Goal: Contribute content: Contribute content

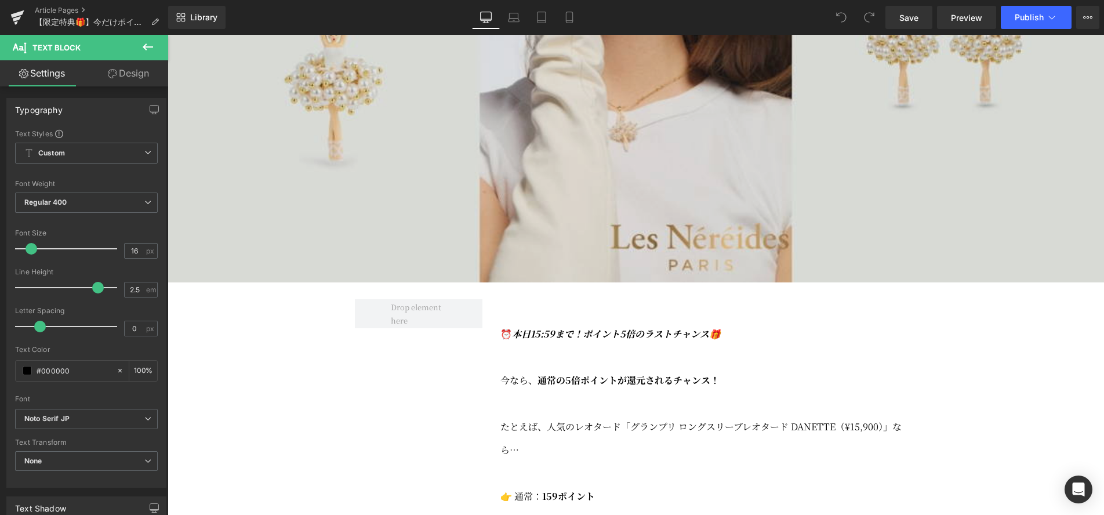
scroll to position [472, 0]
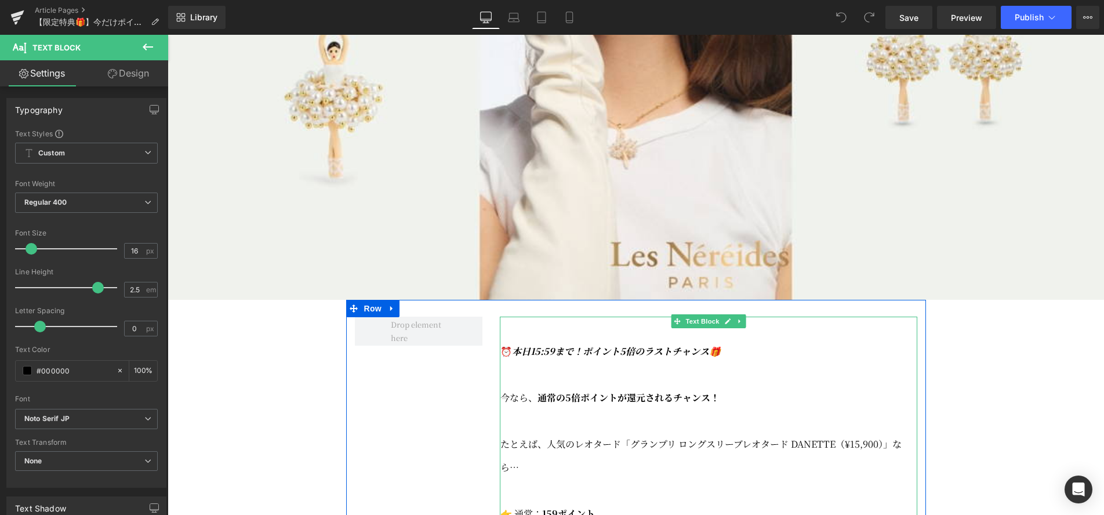
drag, startPoint x: 711, startPoint y: 247, endPoint x: 503, endPoint y: 367, distance: 240.3
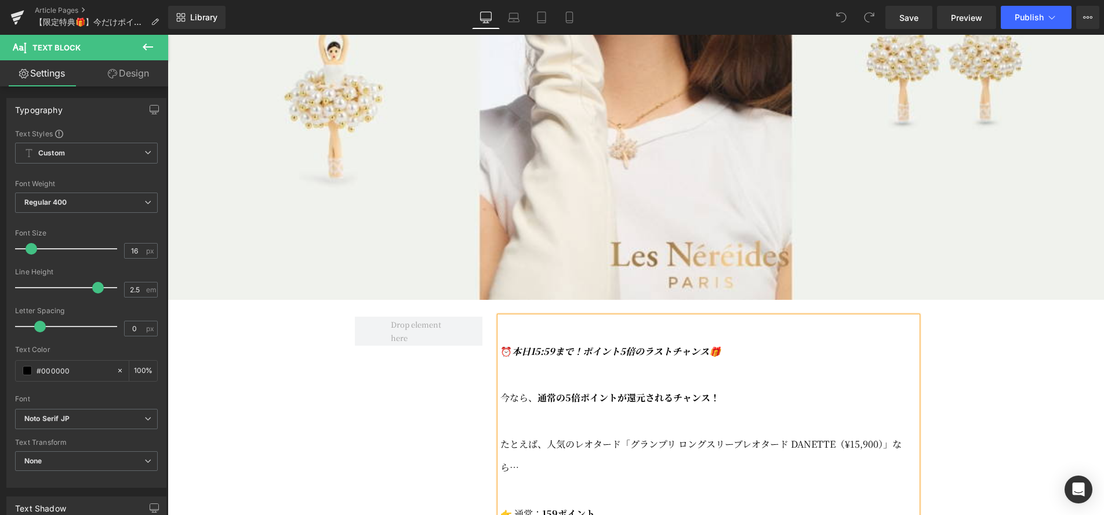
scroll to position [473, 0]
click at [776, 386] on p at bounding box center [708, 373] width 417 height 23
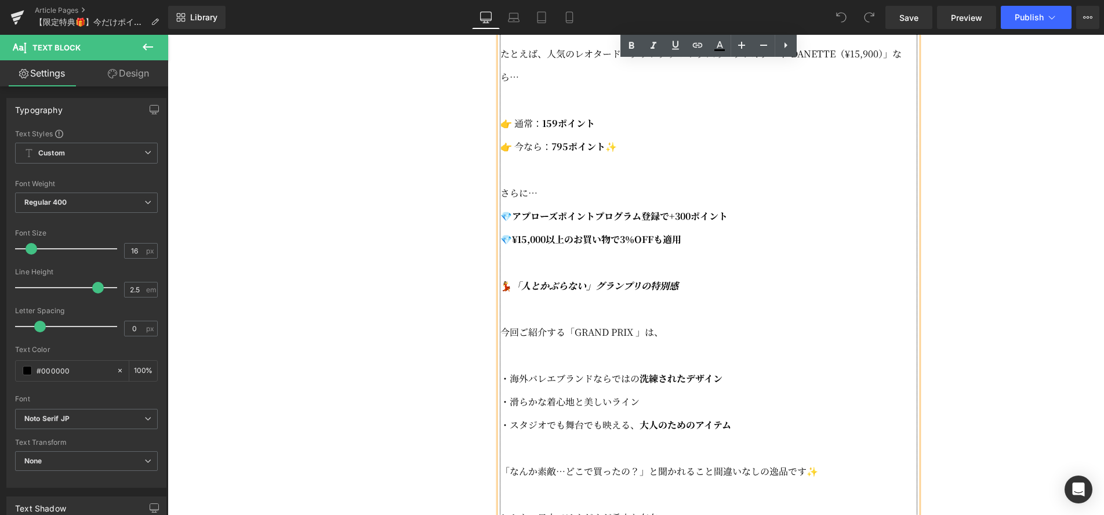
scroll to position [863, 0]
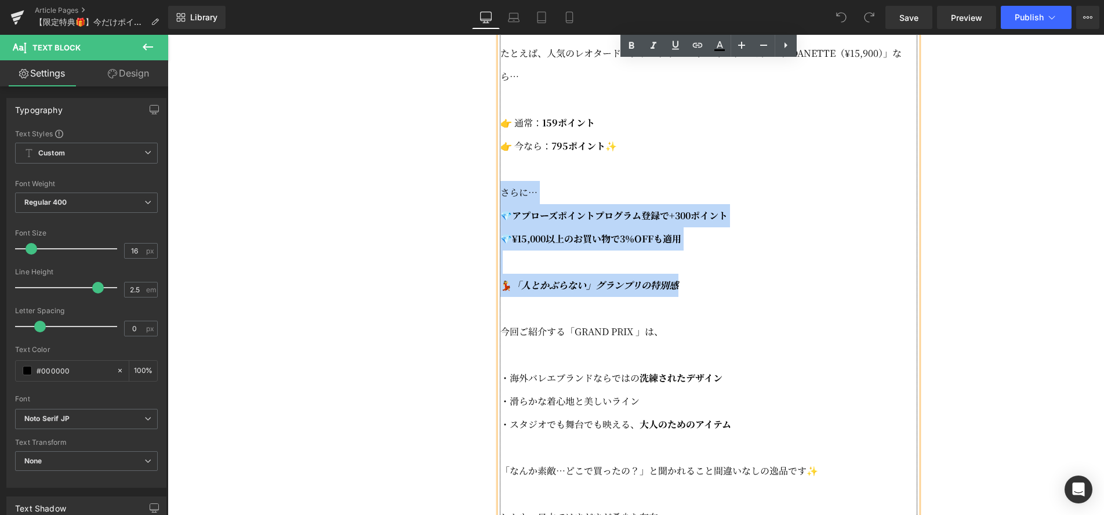
drag, startPoint x: 698, startPoint y: 317, endPoint x: 499, endPoint y: 228, distance: 217.5
click at [500, 228] on div "⏰ 本日15:59まで！ポイント5倍のラストチャンス🎁 今なら、 通常の5倍ポイントが還元されるチャンス！ たとえば、人気のレオタード「グランプリ ロングスリ…" at bounding box center [708, 366] width 417 height 881
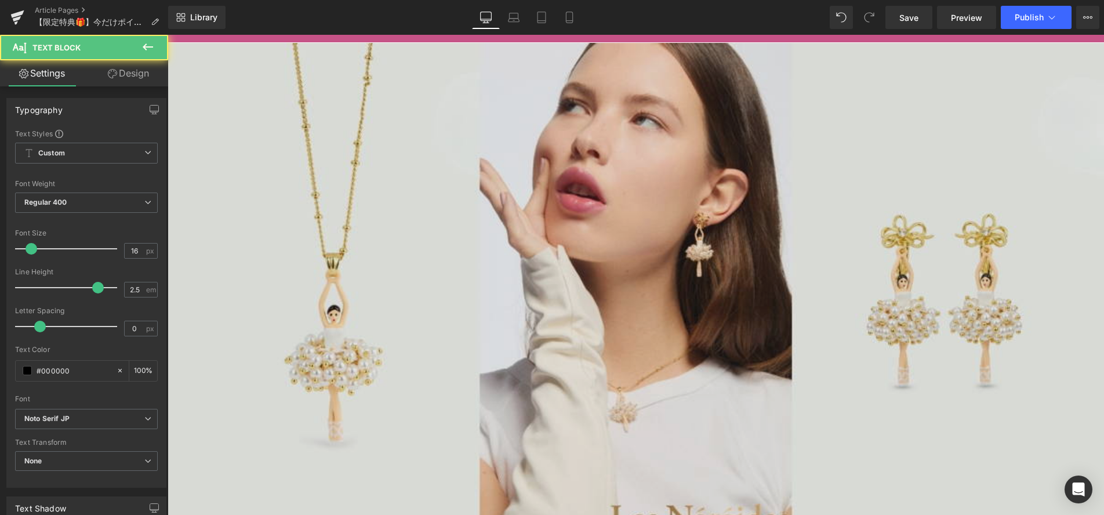
scroll to position [133, 0]
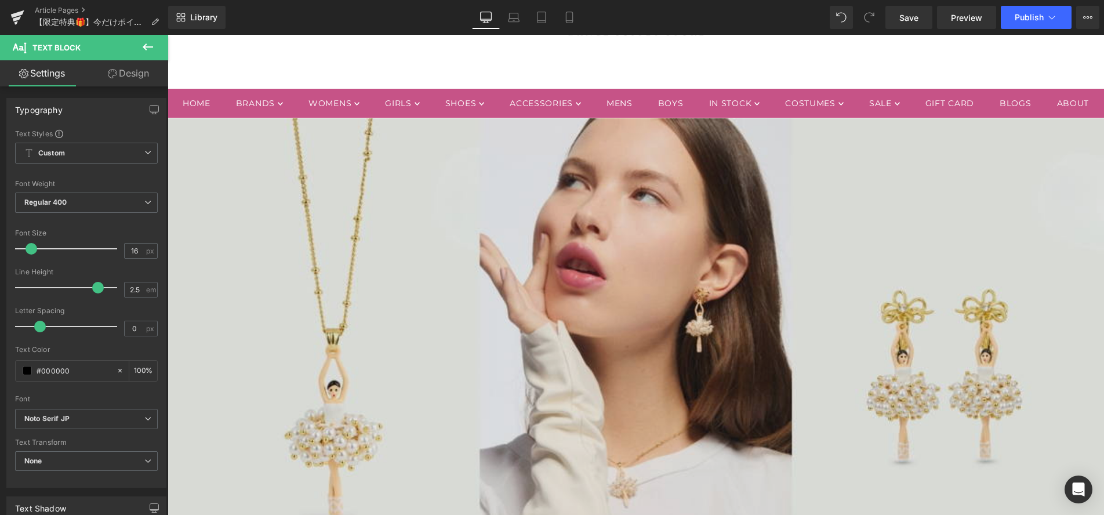
drag, startPoint x: 641, startPoint y: 186, endPoint x: 606, endPoint y: 399, distance: 215.5
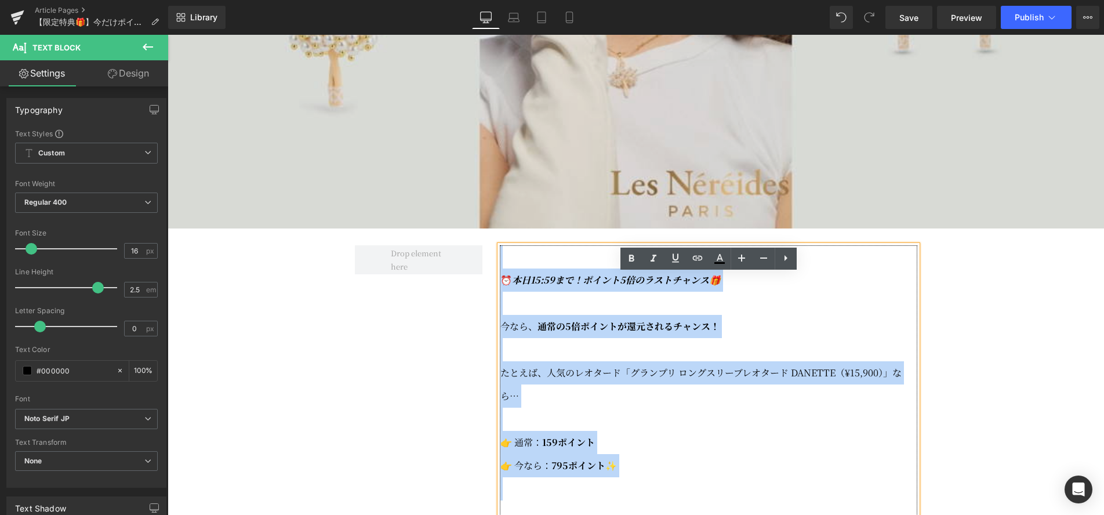
scroll to position [544, 0]
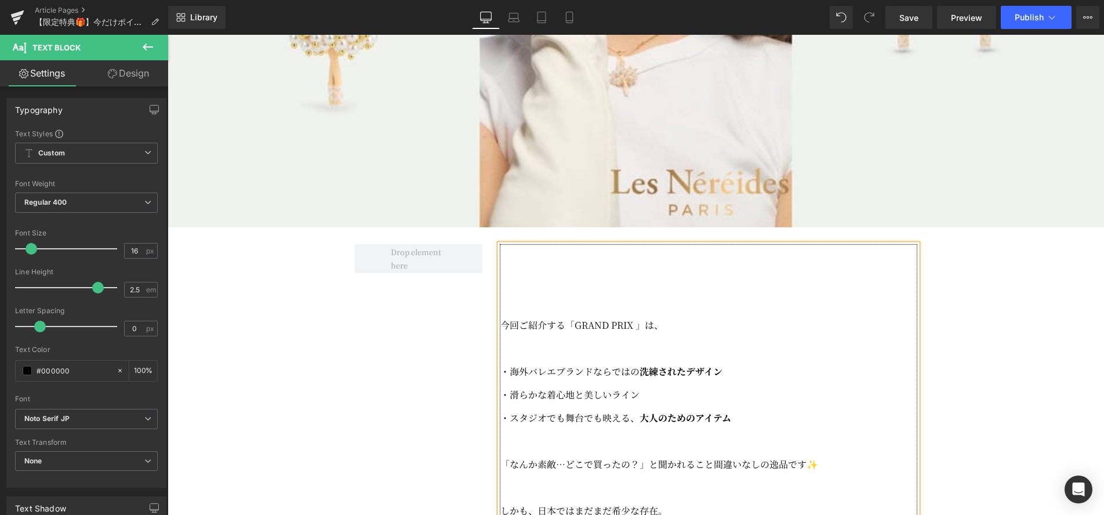
click at [501, 337] on p "今回ご紹介する「GRAND PRIX 」は、" at bounding box center [708, 325] width 417 height 23
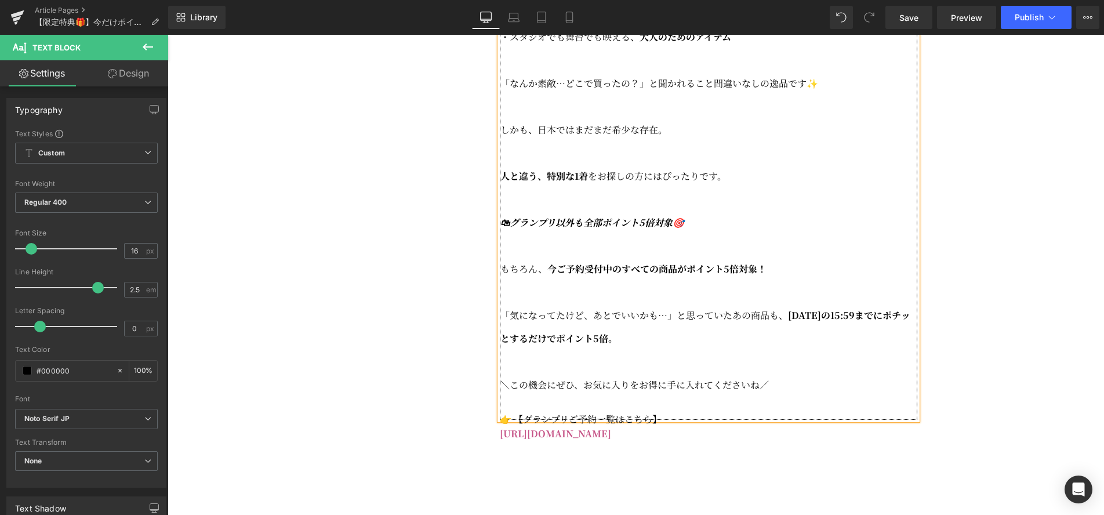
scroll to position [857, 0]
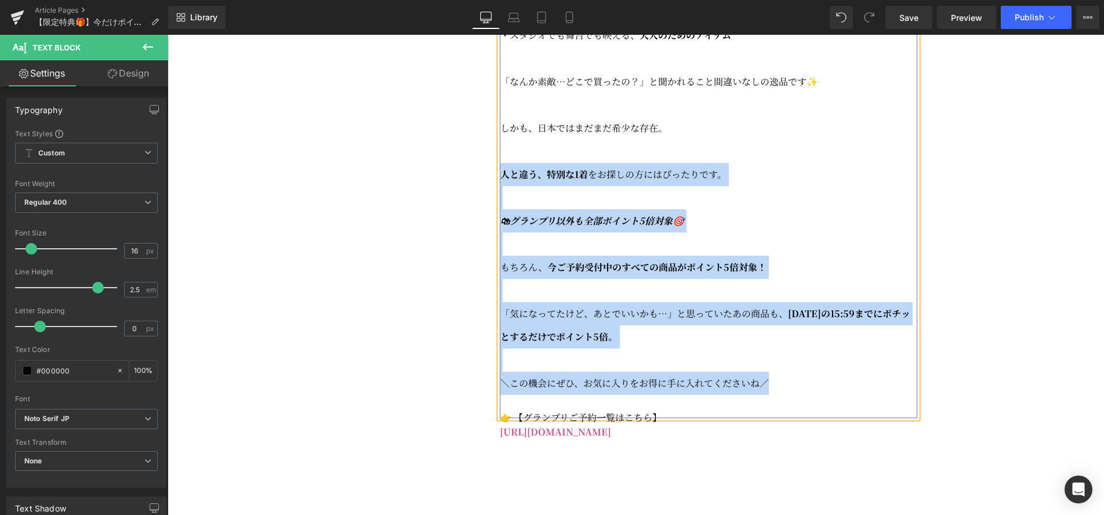
drag, startPoint x: 804, startPoint y: 413, endPoint x: 490, endPoint y: 195, distance: 381.2
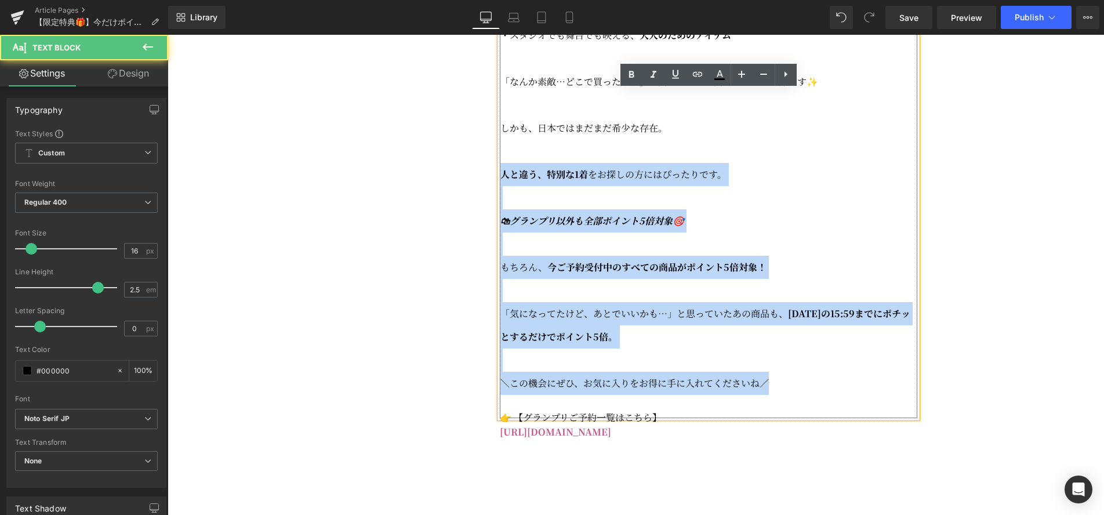
click at [744, 274] on strong "今ご予約受付中のすべての商品がポイント5倍対象！" at bounding box center [656, 266] width 219 height 13
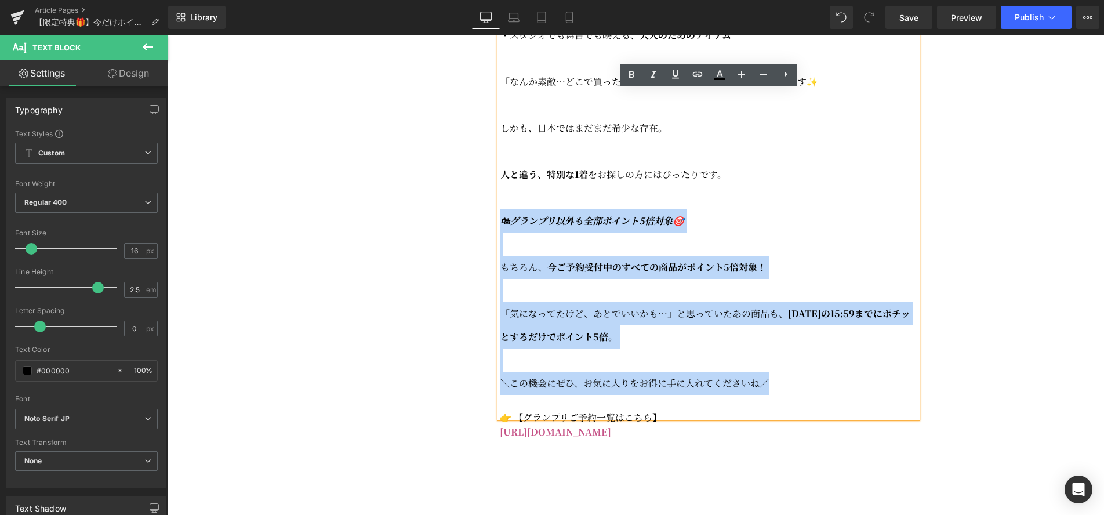
drag, startPoint x: 782, startPoint y: 413, endPoint x: 506, endPoint y: 252, distance: 319.8
click at [506, 252] on div "今回ご紹介する「GRAND PRIX 」は、 ・海外バレエブランドならではの 洗練されたデザイン ・滑らかな着心地と美しいライン ・スタジオでも舞台でも映える…" at bounding box center [708, 174] width 417 height 487
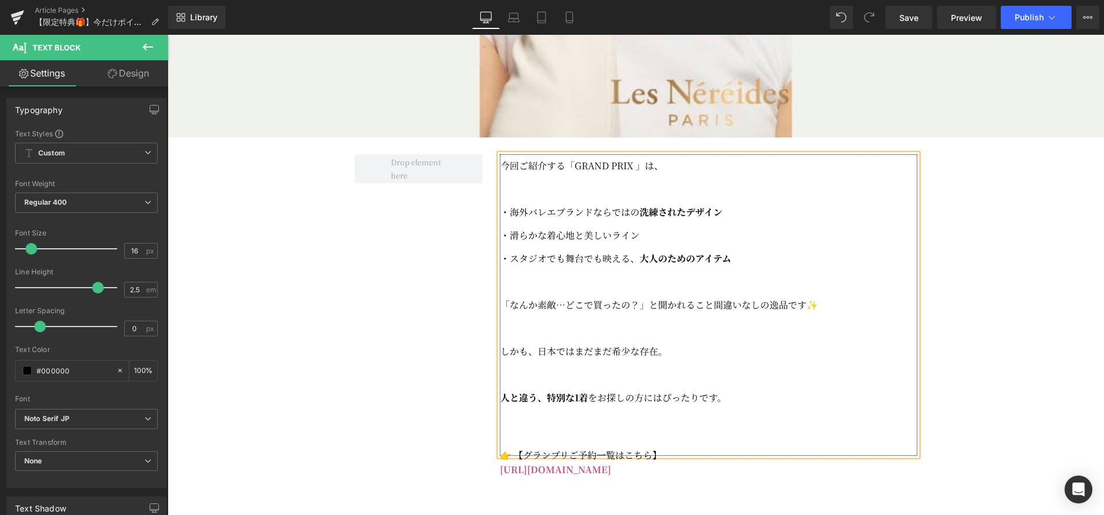
scroll to position [632, 0]
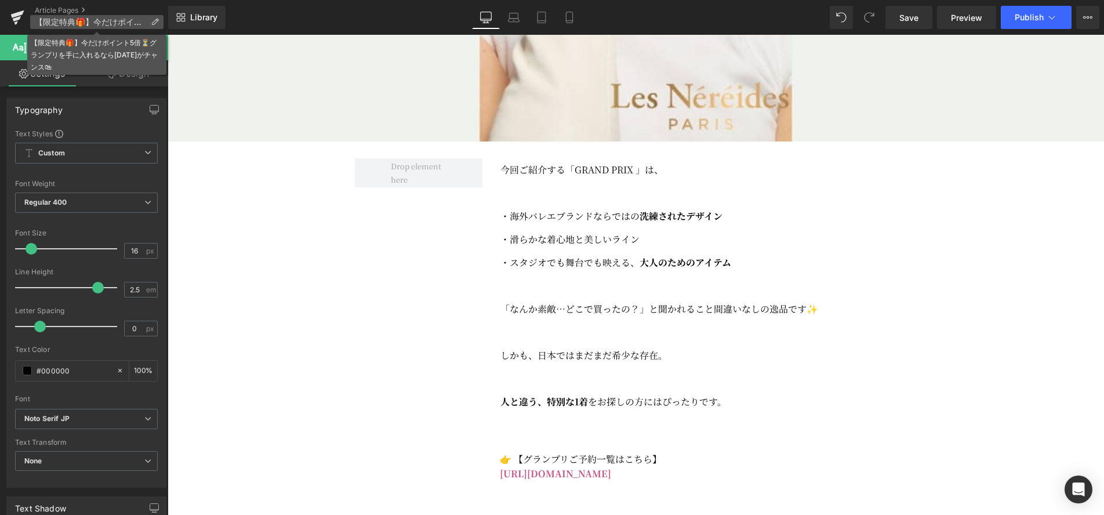
click at [119, 21] on span "【限定特典🎁】今だけポイント5倍⏳グランプリを手に入れるなら[DATE]がチャンス🛍" at bounding box center [90, 21] width 111 height 9
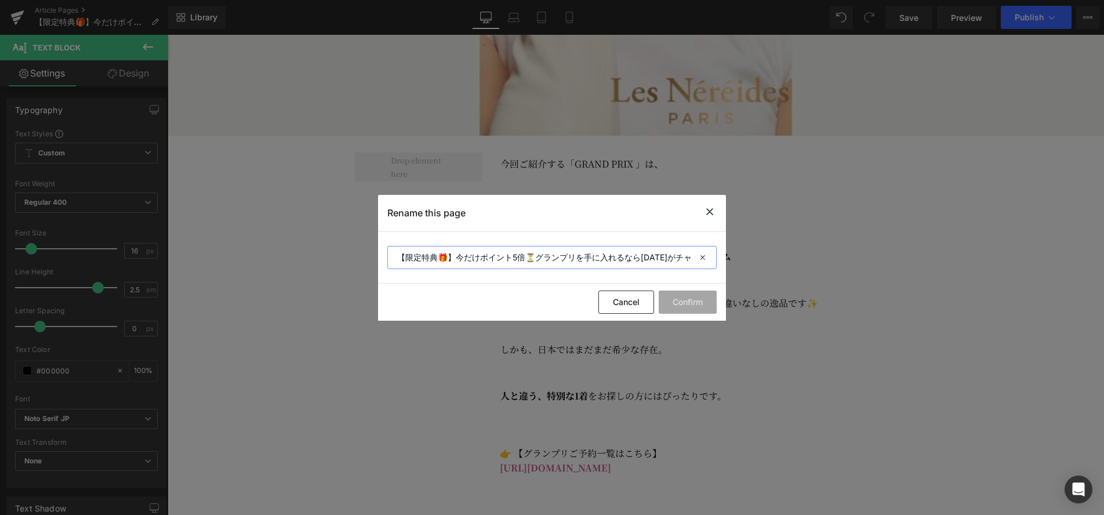
scroll to position [635, 0]
drag, startPoint x: 537, startPoint y: 255, endPoint x: 314, endPoint y: 234, distance: 224.8
click at [317, 235] on div "Rename this page 【限定特典🎁】今だけポイント5倍⏳グランプリを手に入れるなら[DATE]がチャンス🛍 Cancel Confirm" at bounding box center [552, 257] width 1104 height 515
drag, startPoint x: 497, startPoint y: 259, endPoint x: 653, endPoint y: 263, distance: 155.4
click at [653, 263] on input "【[PERSON_NAME]発売】グランプリを手に入れるなら[DATE]がチャンス🛍" at bounding box center [551, 257] width 329 height 23
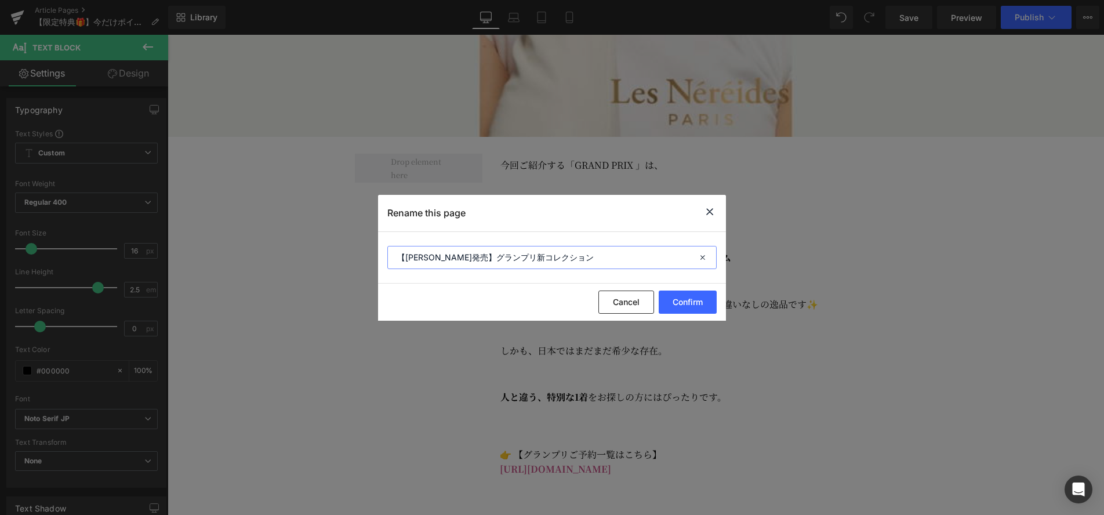
click at [497, 257] on input "【[PERSON_NAME]発売】グランプリ新コレクション" at bounding box center [551, 257] width 329 height 23
type input "【[PERSON_NAME]発売】グランプリ レオタード 新コレクション"
click at [688, 311] on button "Confirm" at bounding box center [688, 301] width 58 height 23
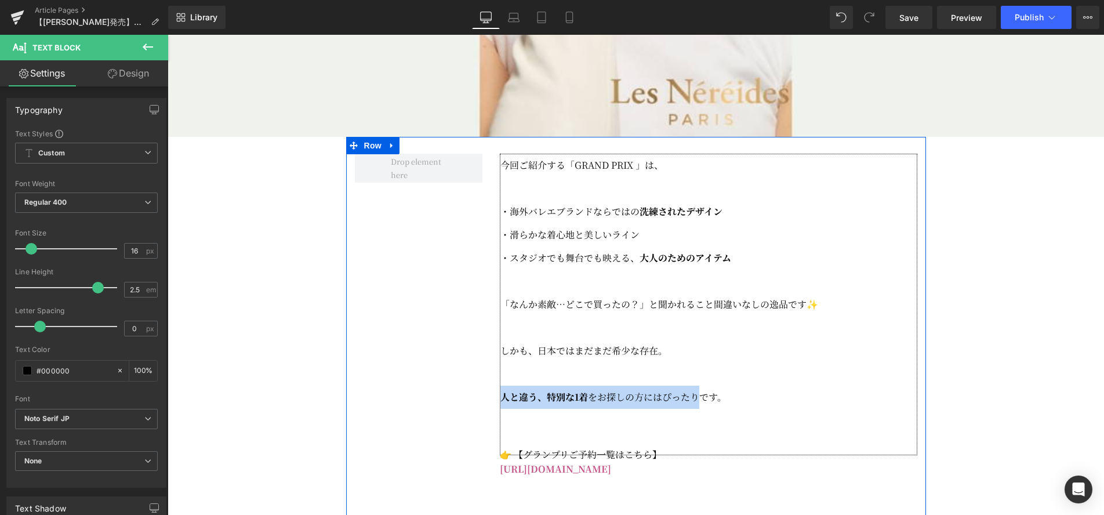
drag, startPoint x: 700, startPoint y: 428, endPoint x: 493, endPoint y: 428, distance: 206.4
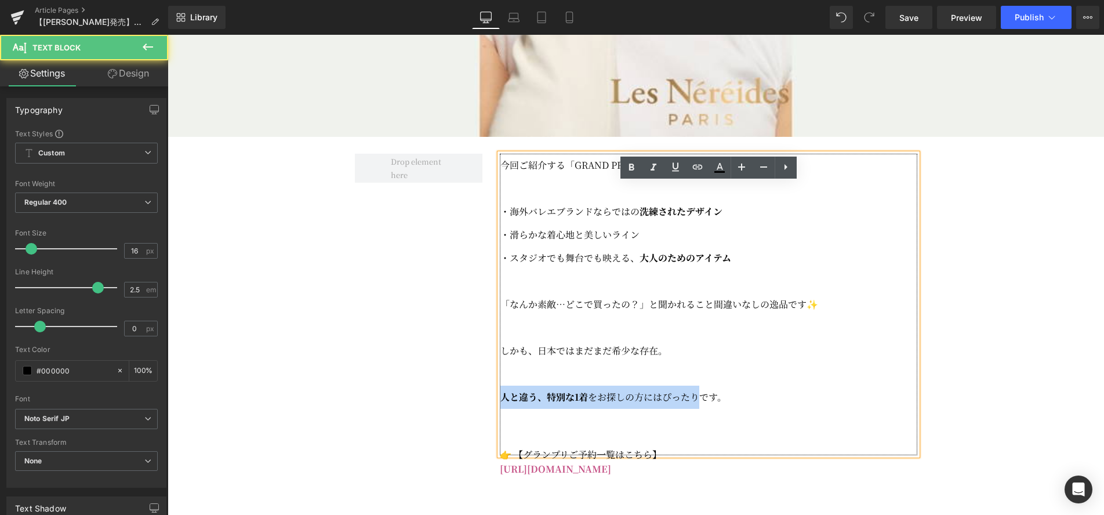
click at [671, 409] on p "人と違う、特別な1着 をお探しの方にはぴったりです。" at bounding box center [708, 397] width 417 height 23
drag, startPoint x: 700, startPoint y: 428, endPoint x: 499, endPoint y: 426, distance: 201.2
click at [500, 409] on p "人と違う、特別な1着 をお探しの方にはぴったりです。" at bounding box center [708, 397] width 417 height 23
copy p "人と違う、特別な1着 をお探しの方にはぴったり"
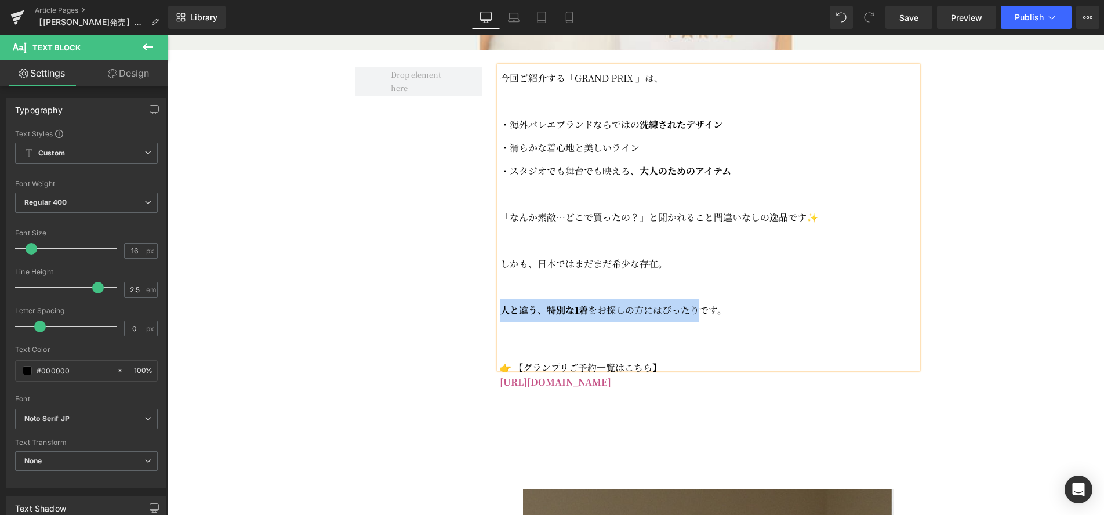
scroll to position [707, 0]
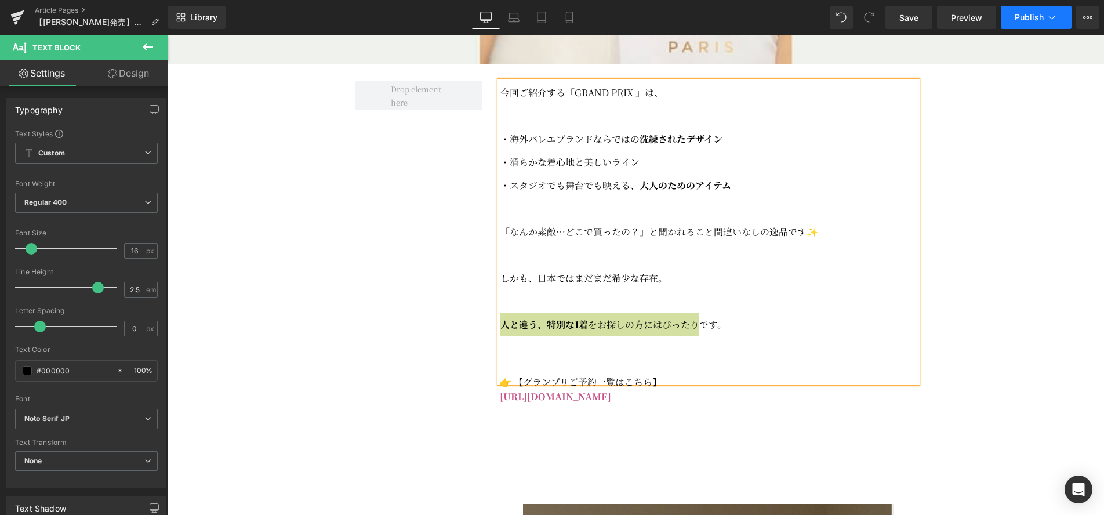
click at [1045, 21] on button "Publish" at bounding box center [1036, 17] width 71 height 23
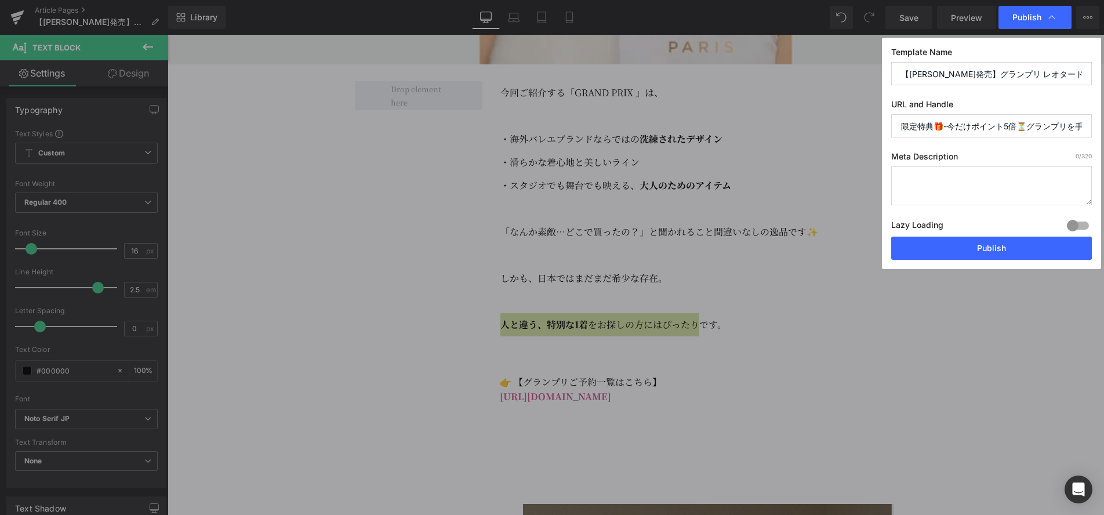
click at [977, 183] on textarea at bounding box center [991, 185] width 201 height 39
paste textarea "人と違う、特別な1着をお探しの方にはぴったり"
type textarea "人と違う、特別な1着をお探しの方にはぴったりのグランプリのアイテム"
click at [998, 131] on input "限定特典🎁-今だけポイント5倍⏳グランプリを手に入れるなら[DATE]がチャンス🛍" at bounding box center [991, 125] width 201 height 23
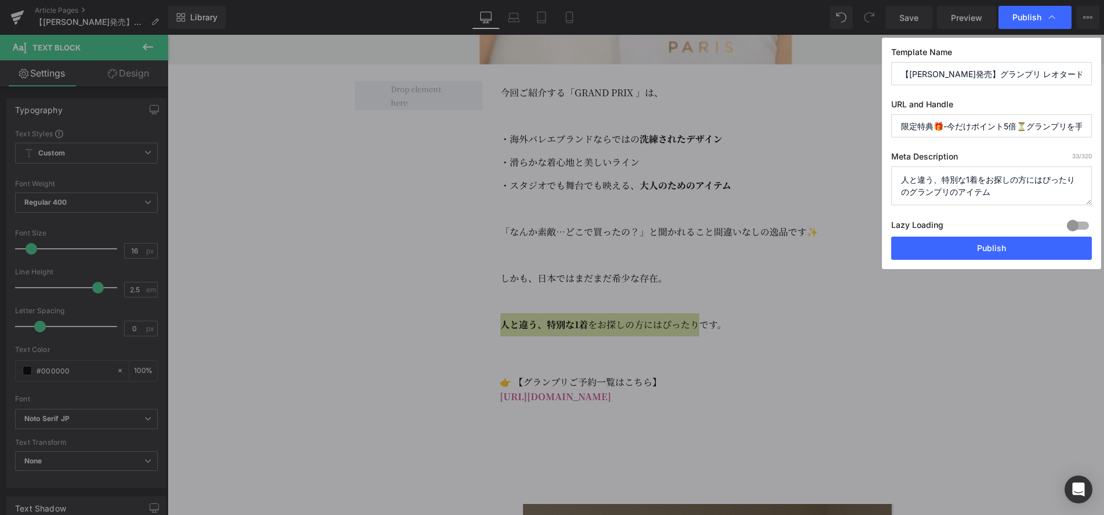
click at [998, 131] on input "限定特典🎁-今だけポイント5倍⏳グランプリを手に入れるなら[DATE]がチャンス🛍" at bounding box center [991, 125] width 201 height 23
type input "g"
type textarea "人と違う、特別な1着をお探しの方にはぴったりのグランプリのアイテム"
click at [921, 126] on input "g" at bounding box center [991, 125] width 201 height 23
type input "grandprix_092825"
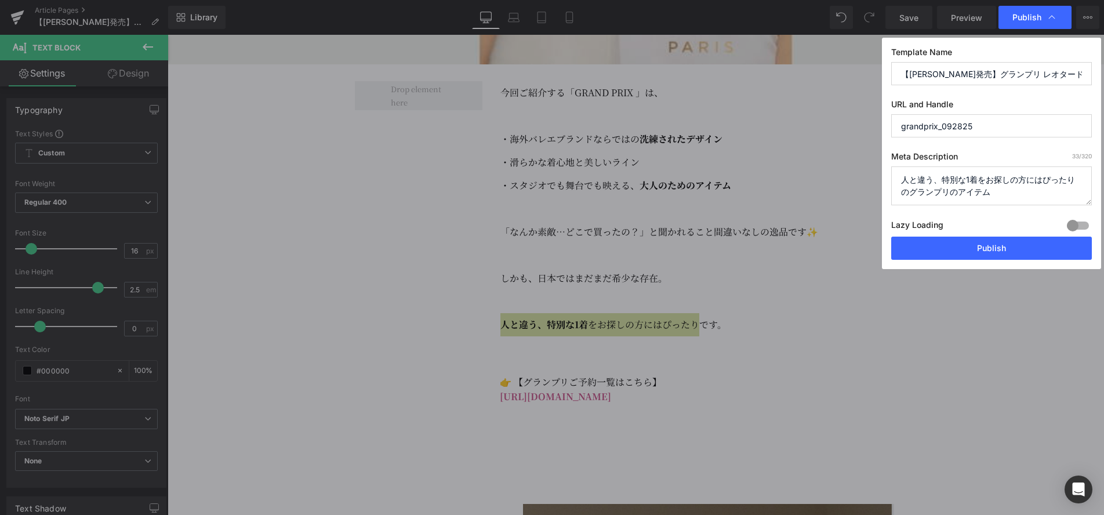
drag, startPoint x: 1009, startPoint y: 194, endPoint x: 887, endPoint y: 183, distance: 122.2
click at [887, 183] on div "Template Name 【[PERSON_NAME]発売】グランプリ レオタード 新コレクション URL and Handle grandprix_092…" at bounding box center [991, 153] width 219 height 231
drag, startPoint x: 998, startPoint y: 252, endPoint x: 809, endPoint y: 220, distance: 192.2
click at [998, 252] on button "Publish" at bounding box center [991, 248] width 201 height 23
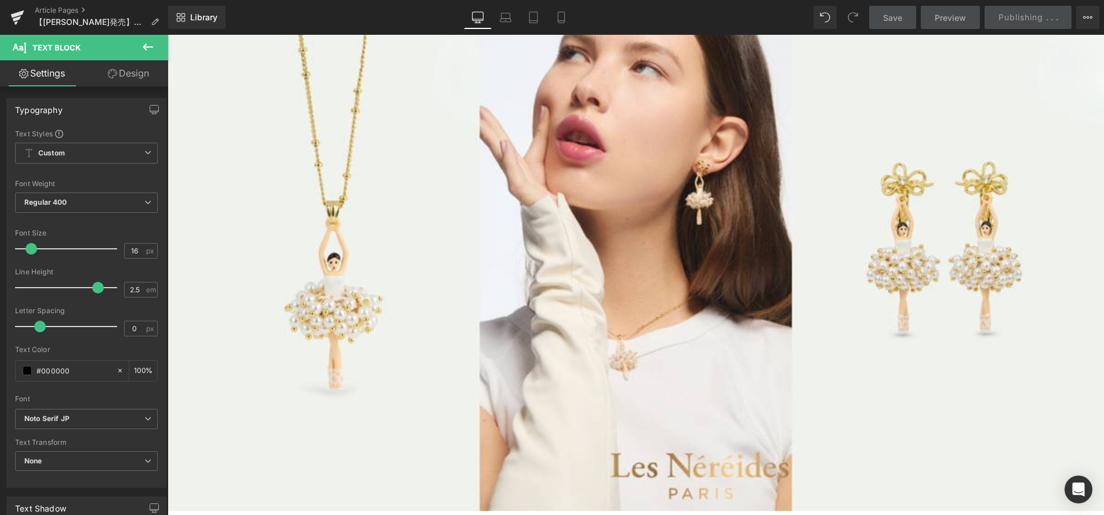
scroll to position [181, 0]
